Goal: Information Seeking & Learning: Learn about a topic

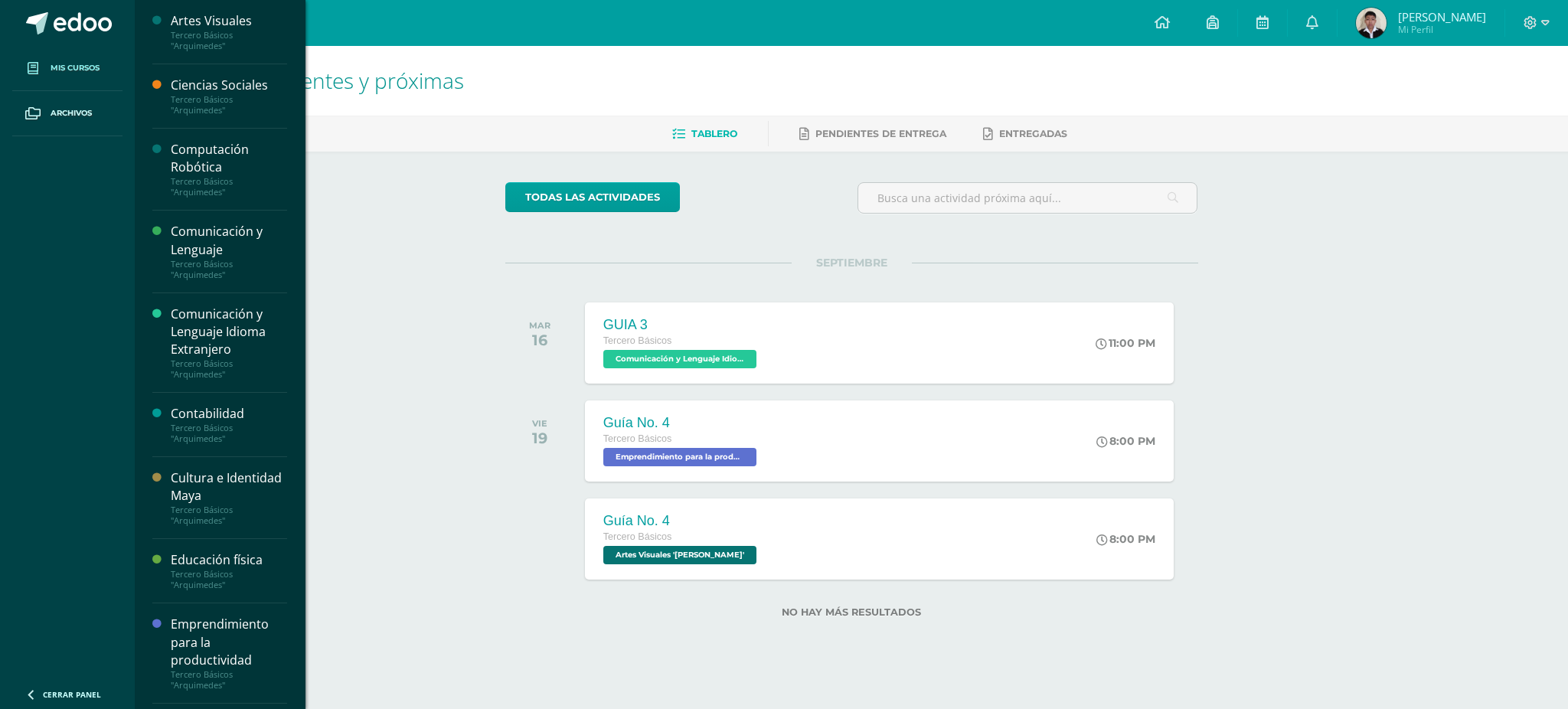
click at [34, 56] on span at bounding box center [33, 68] width 28 height 28
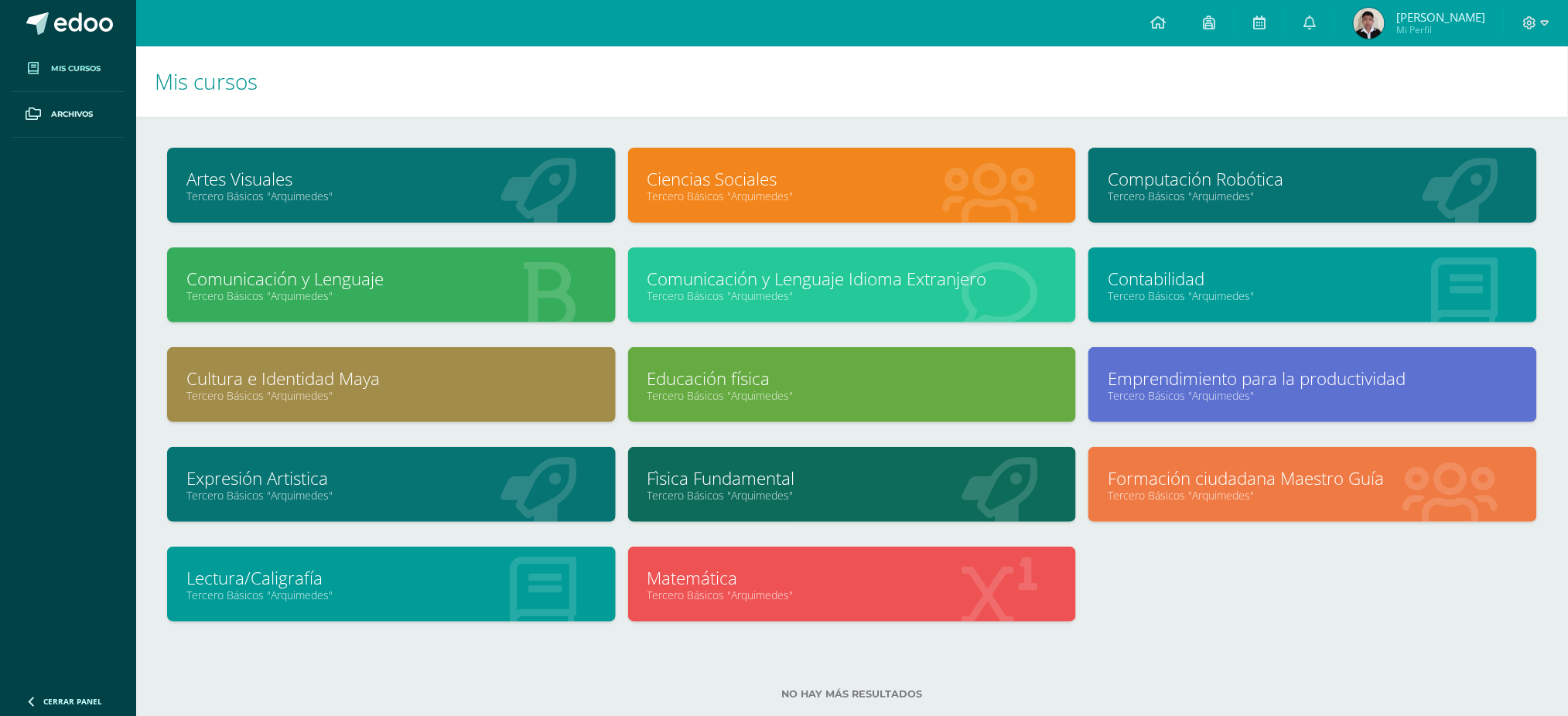
click at [494, 375] on link "Cultura e Identidad Maya" at bounding box center [391, 378] width 410 height 24
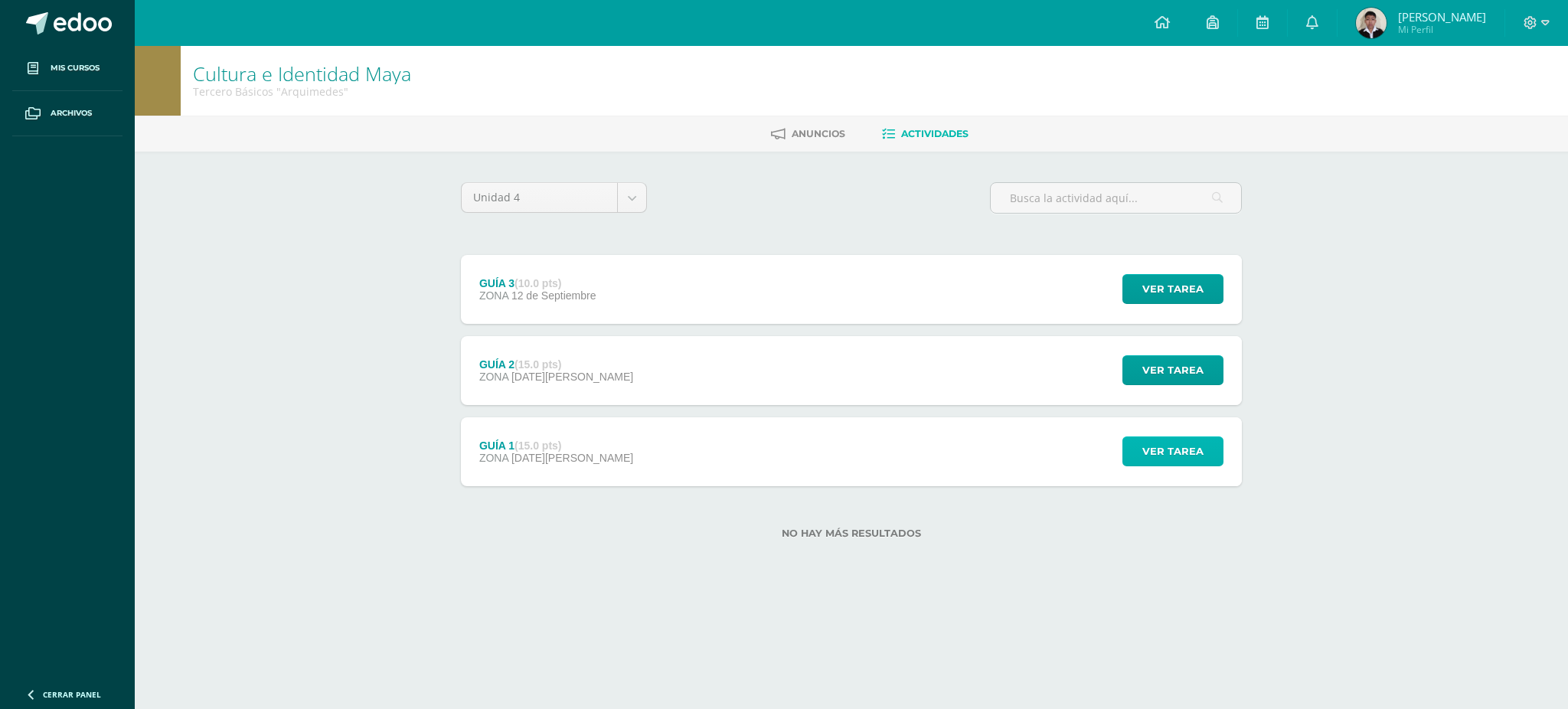
click at [1141, 447] on button "Ver tarea" at bounding box center [1172, 452] width 101 height 30
click at [1137, 437] on button "Ver tarea" at bounding box center [1172, 452] width 101 height 30
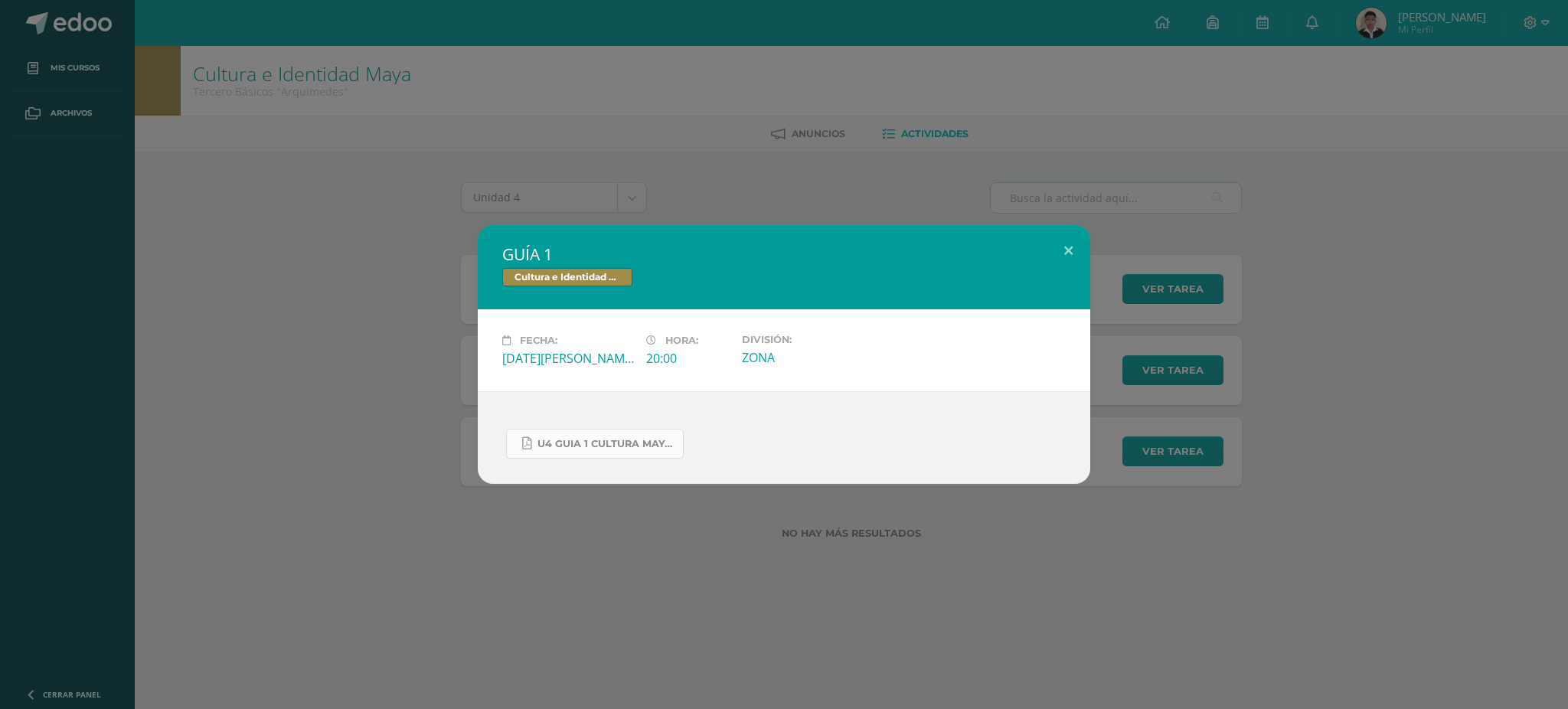
click at [586, 445] on span "U4 GUIA 1 CULTURA MAYA BASICOS.pdf" at bounding box center [606, 444] width 137 height 13
